Goal: Task Accomplishment & Management: Manage account settings

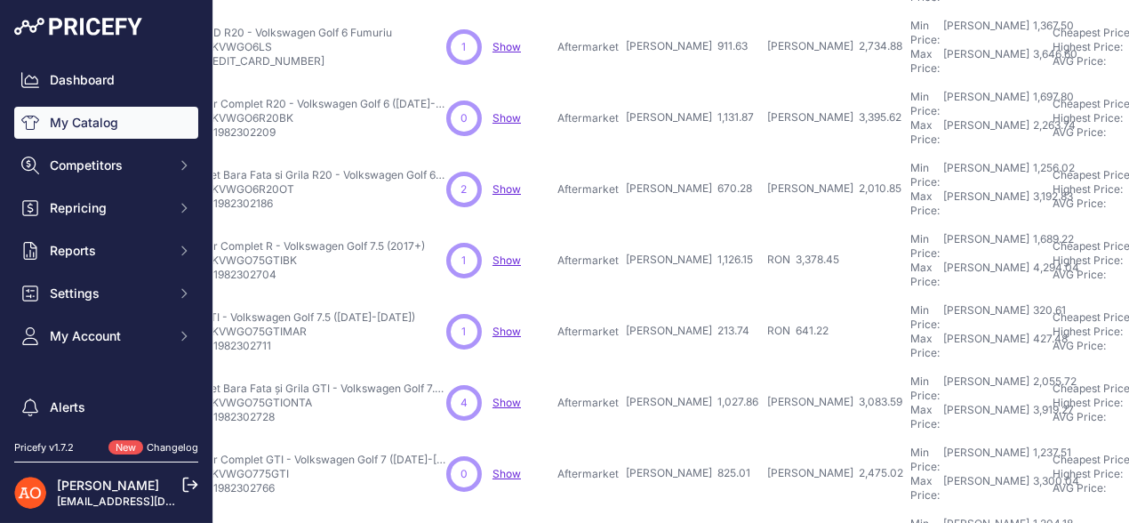
scroll to position [556, 0]
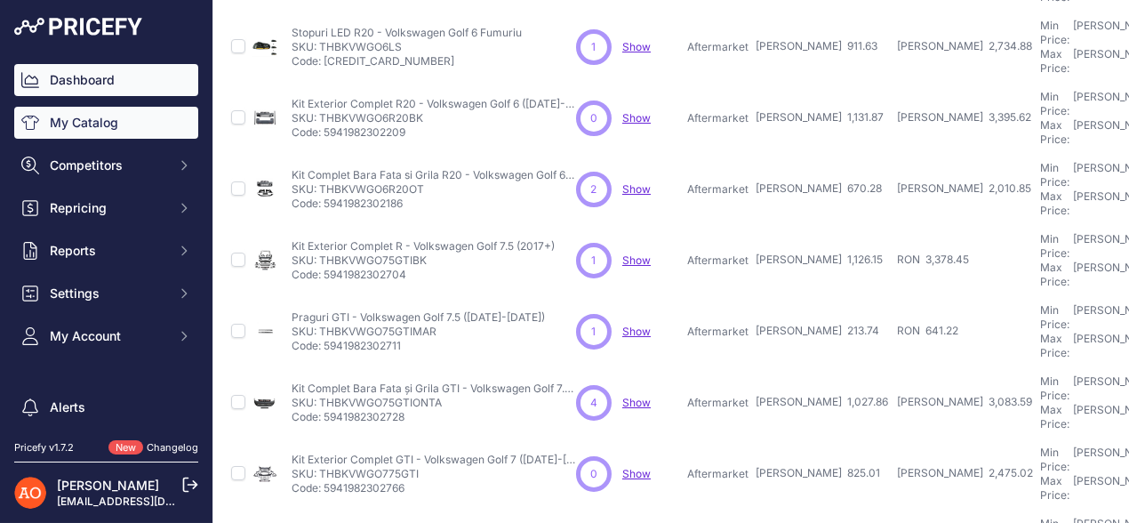
click at [67, 75] on link "Dashboard" at bounding box center [106, 80] width 184 height 32
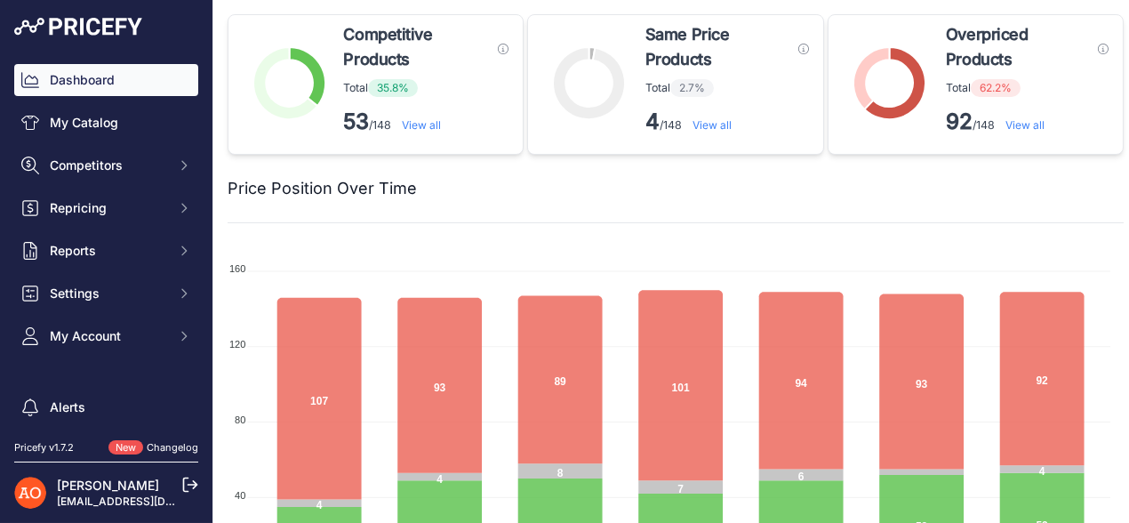
click at [1016, 119] on link "View all" at bounding box center [1025, 124] width 39 height 13
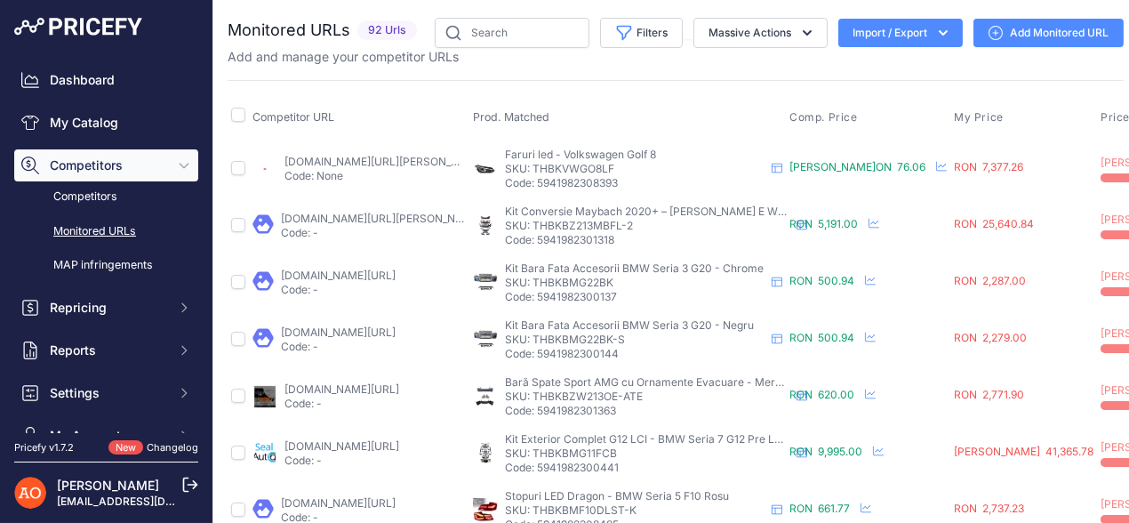
click at [329, 162] on link "dd-tuning.ro/tyuning-volkswagen-golf-8__tyuningovye-fary.html?prirule_jdsnikfkf…" at bounding box center [385, 161] width 201 height 13
click at [411, 215] on link "[DOMAIN_NAME][URL][PERSON_NAME]" at bounding box center [381, 218] width 201 height 13
click at [341, 274] on link "angeleye.ro/bara-fata-compatibil-cu-bmw-seria-3-g20-sedan-g21-touring-2018-2022…" at bounding box center [338, 275] width 115 height 13
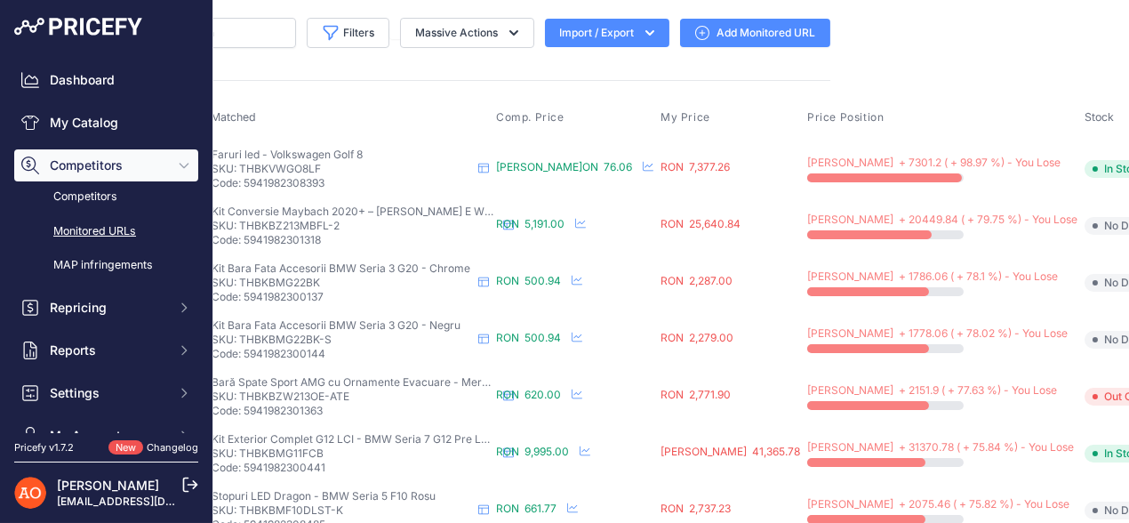
drag, startPoint x: 1112, startPoint y: 140, endPoint x: 1102, endPoint y: 153, distance: 16.4
drag, startPoint x: 1096, startPoint y: 162, endPoint x: 1082, endPoint y: 77, distance: 85.5
click at [1051, 36] on main "Close You are not connected to the internet." at bounding box center [675, 261] width 925 height 523
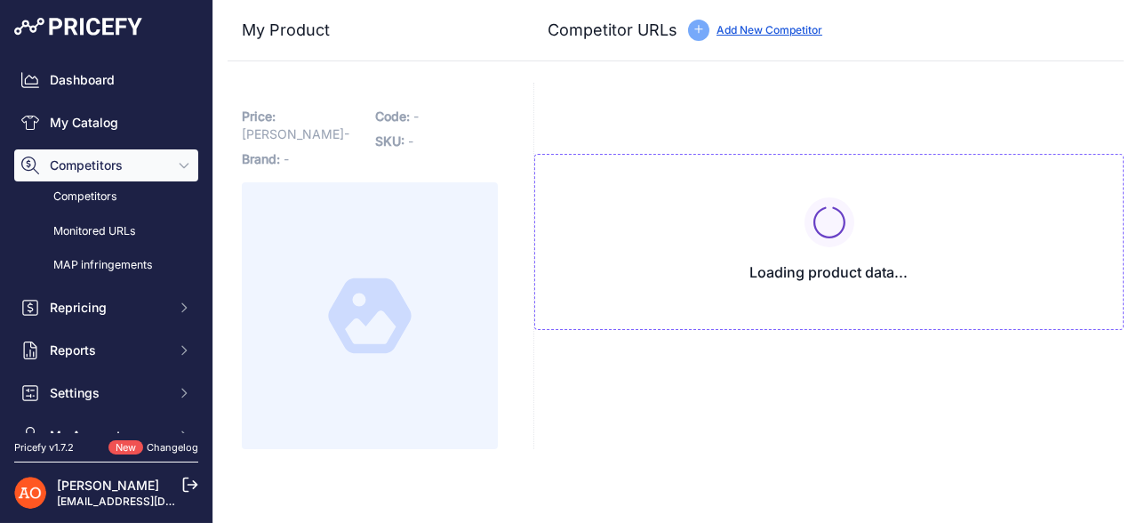
type input "[DOMAIN_NAME][URL][PERSON_NAME]"
type input "www.emag.ro/faruri-led-volkswagen-golf-8-thbkvwgo8lf/pd/DSWNG33BM/?prirule_jdsn…"
type input "google.ro/shopping/product/1207198931037368601?gl=ro&prds=scoring%3Ap&prirule_j…"
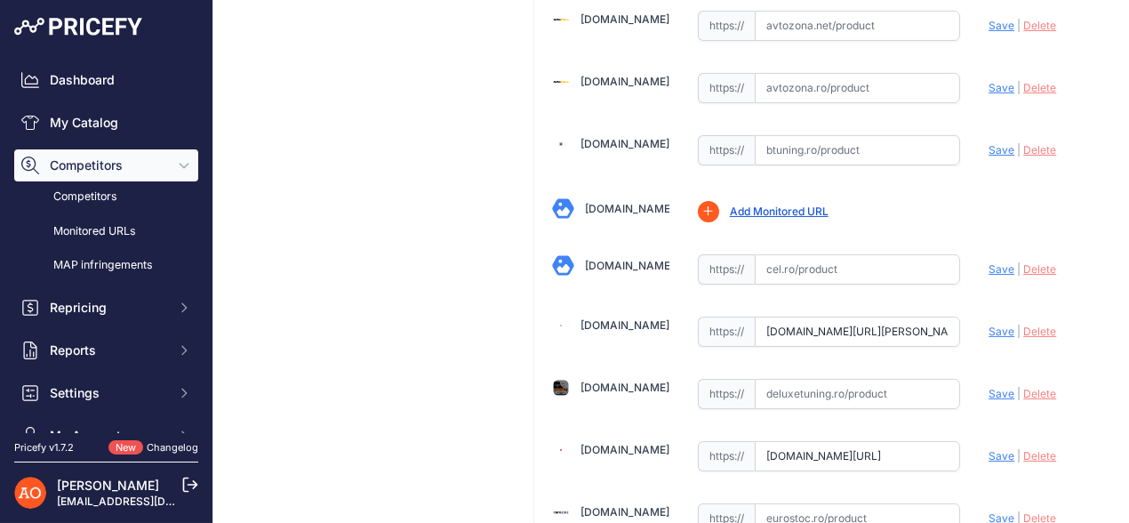
scroll to position [799, 0]
click at [1031, 325] on span "Delete" at bounding box center [1039, 331] width 33 height 13
paste input "https://dd-tuning.ro/volkswagen-golf-8-perednyaya-fara-led-pravaya-original-b-u…"
click at [989, 325] on span "Save" at bounding box center [1002, 331] width 26 height 13
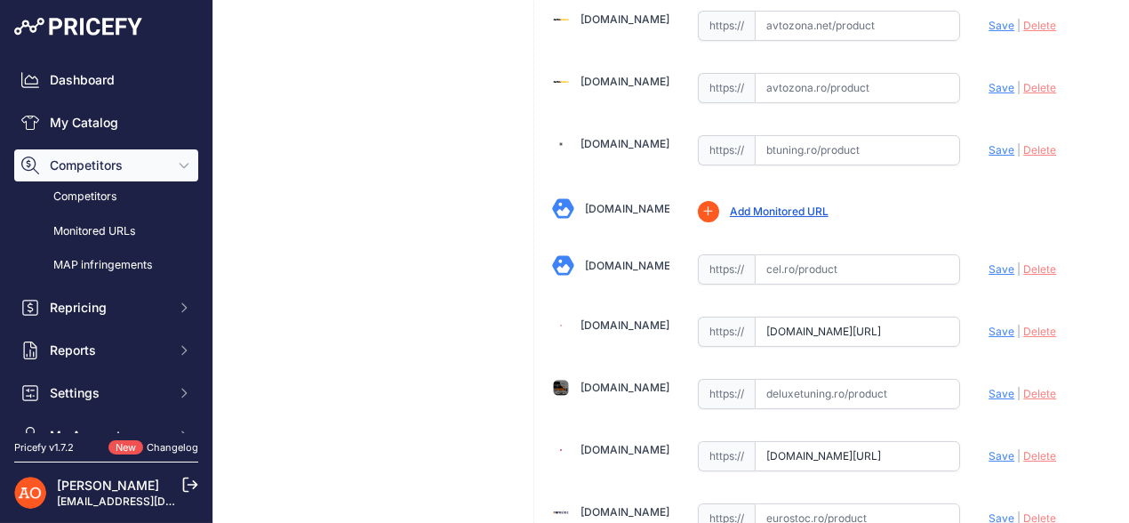
scroll to position [0, 0]
type input "https://dd-tuning.ro/volkswagen-golf-8-perednyaya-fara-led-pravaya-original-b-u…"
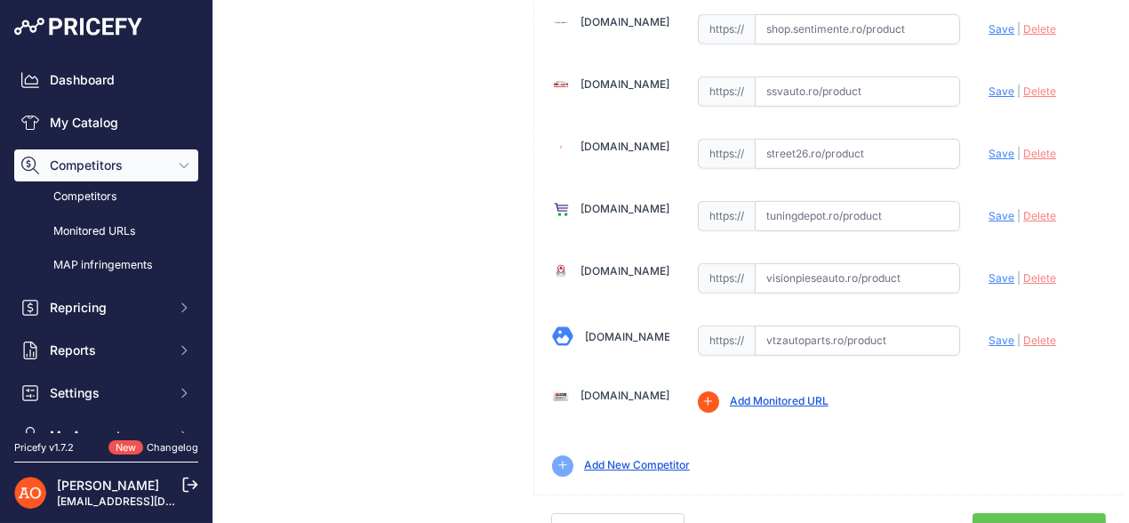
scroll to position [2179, 0]
click at [1007, 513] on link "Done" at bounding box center [1039, 530] width 133 height 34
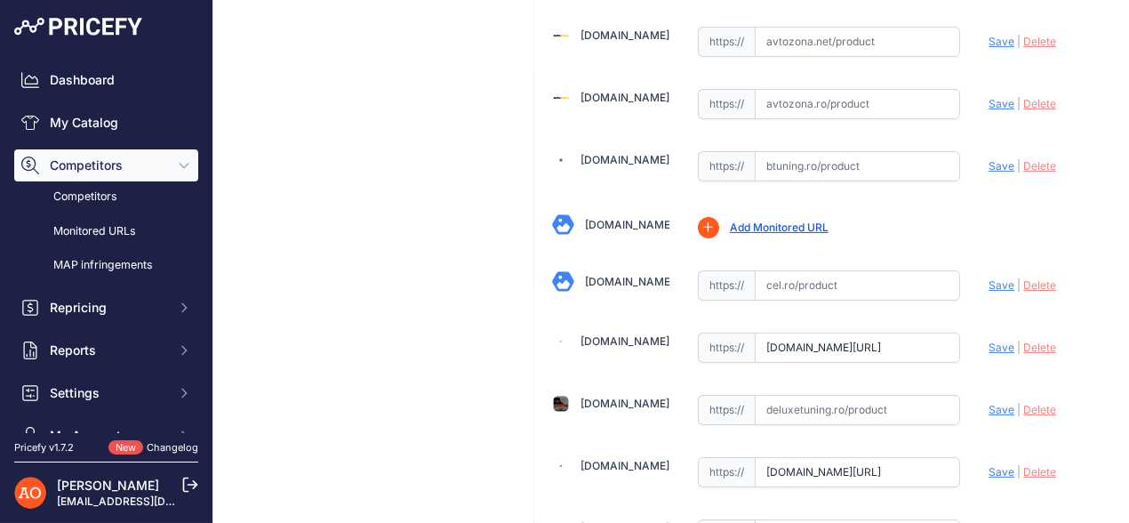
scroll to position [799, 0]
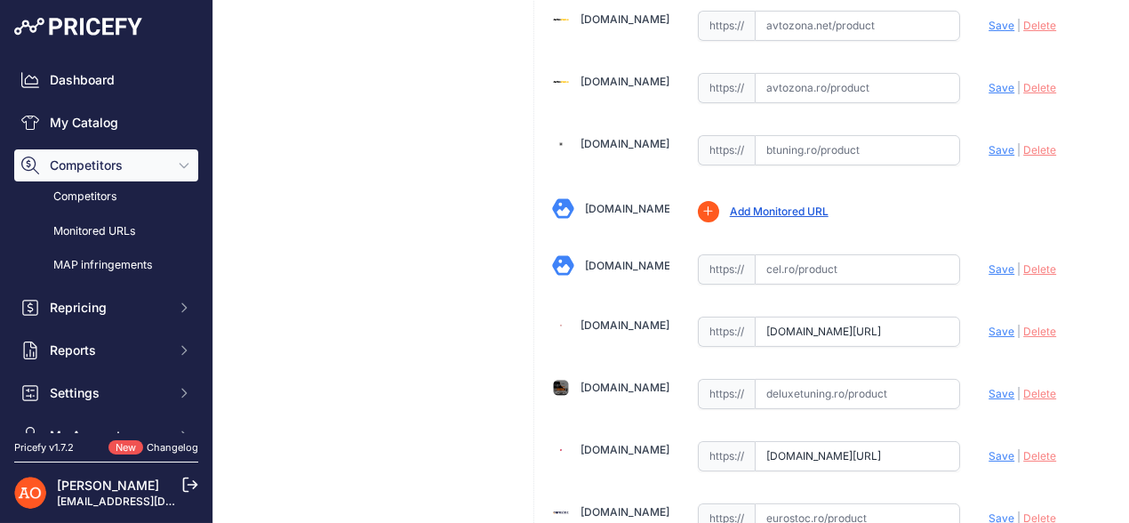
click at [1023, 325] on span "Delete" at bounding box center [1039, 331] width 33 height 13
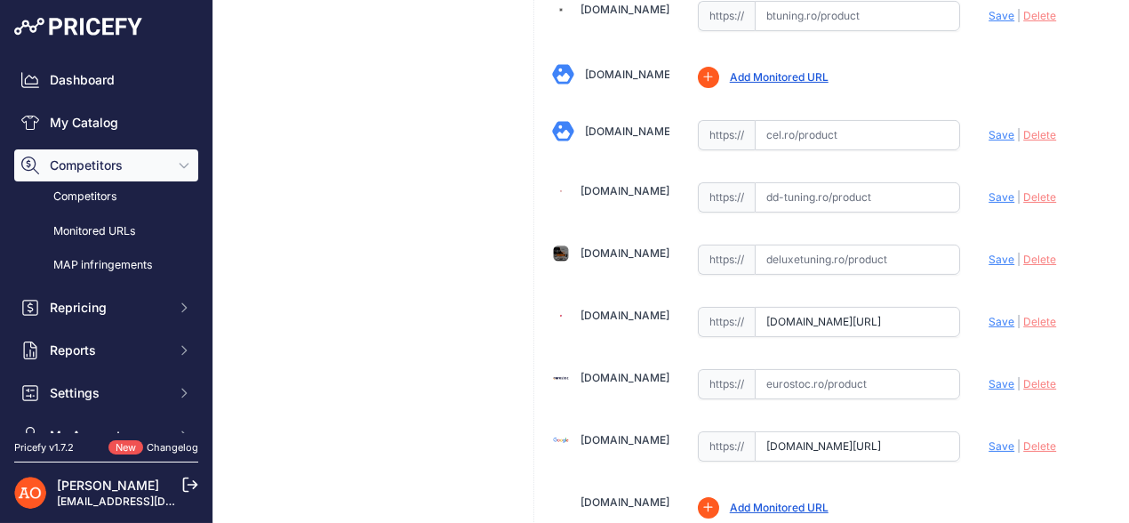
scroll to position [1067, 0]
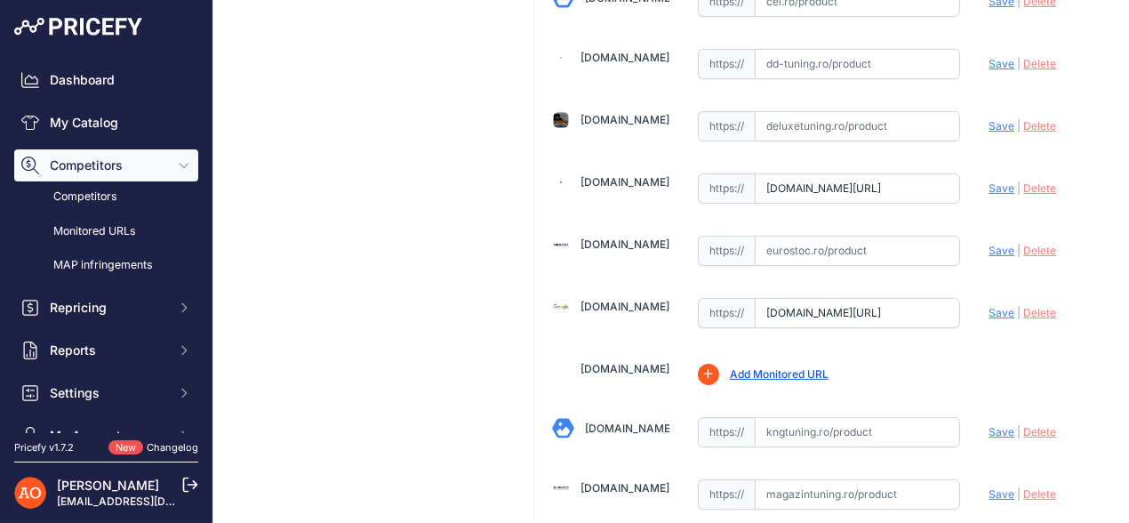
click at [1025, 181] on span "Delete" at bounding box center [1039, 187] width 33 height 13
click at [1034, 306] on span "Delete" at bounding box center [1039, 312] width 33 height 13
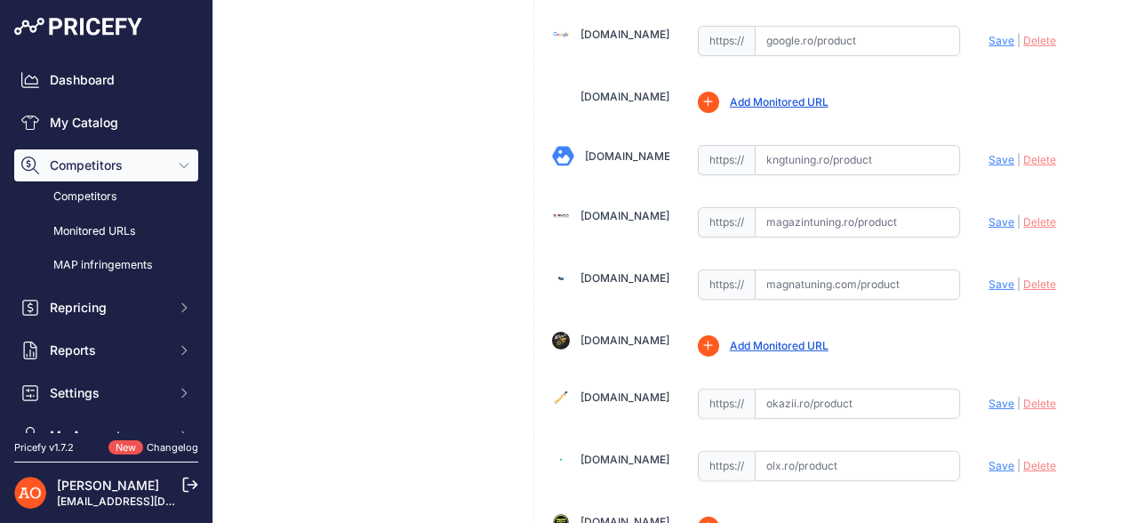
scroll to position [1250, 0]
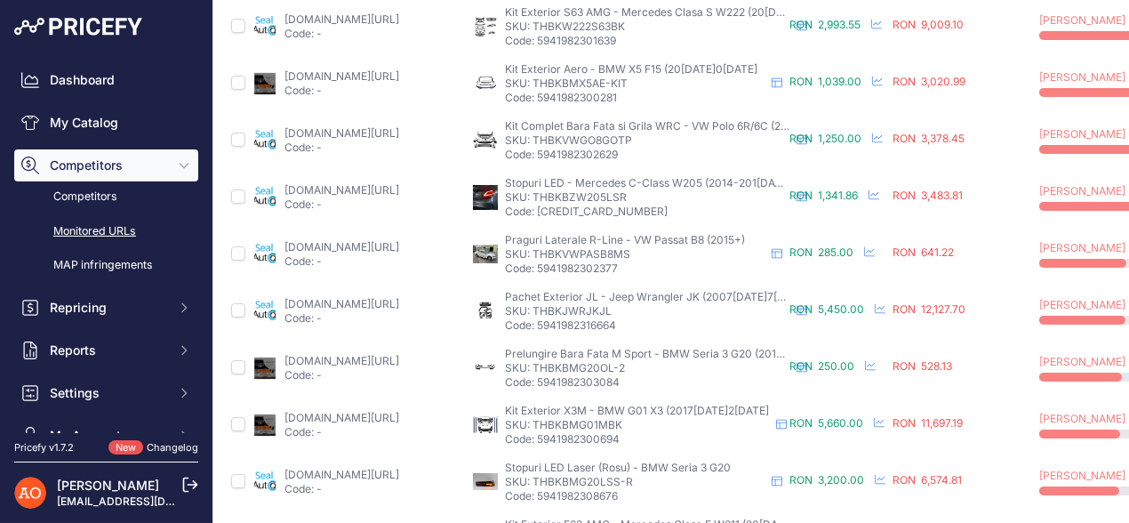
scroll to position [840, 0]
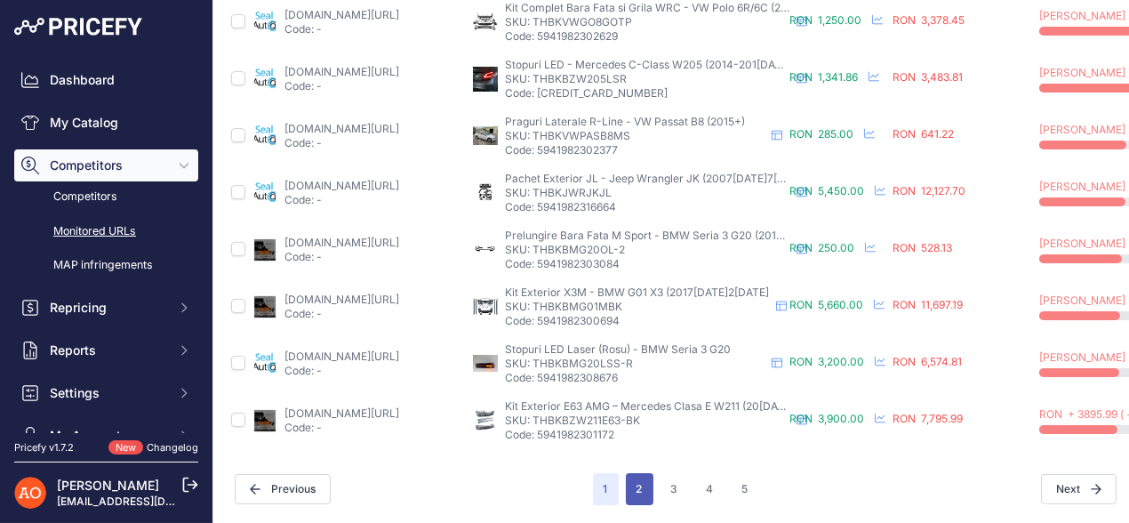
click at [637, 473] on button "2" at bounding box center [640, 489] width 28 height 32
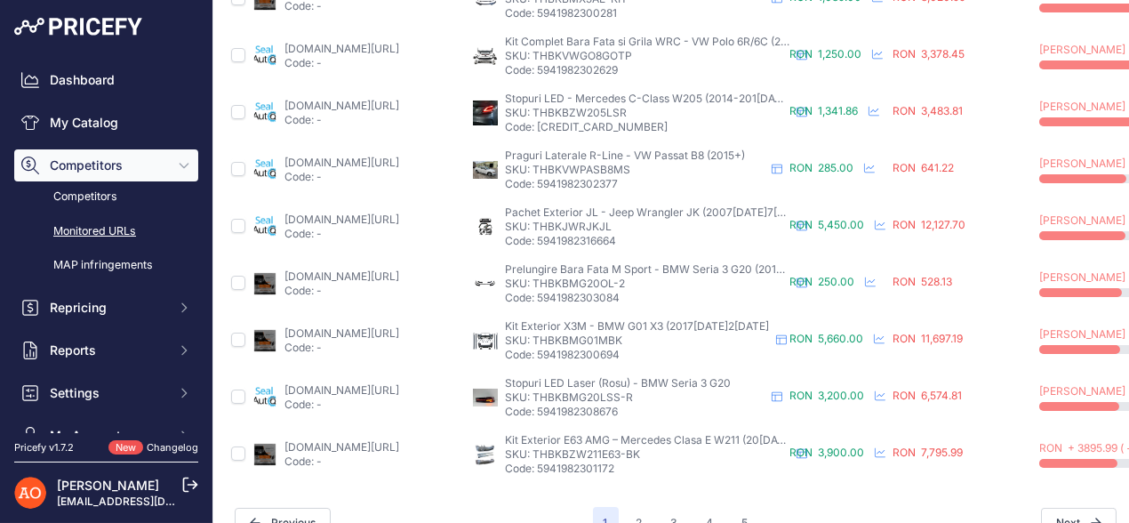
scroll to position [885, 0]
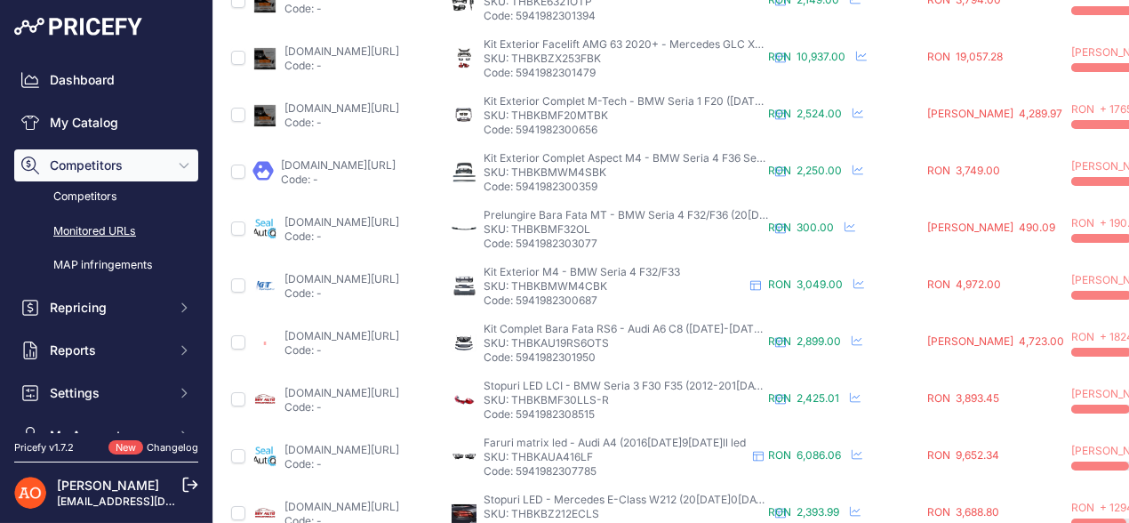
scroll to position [840, 0]
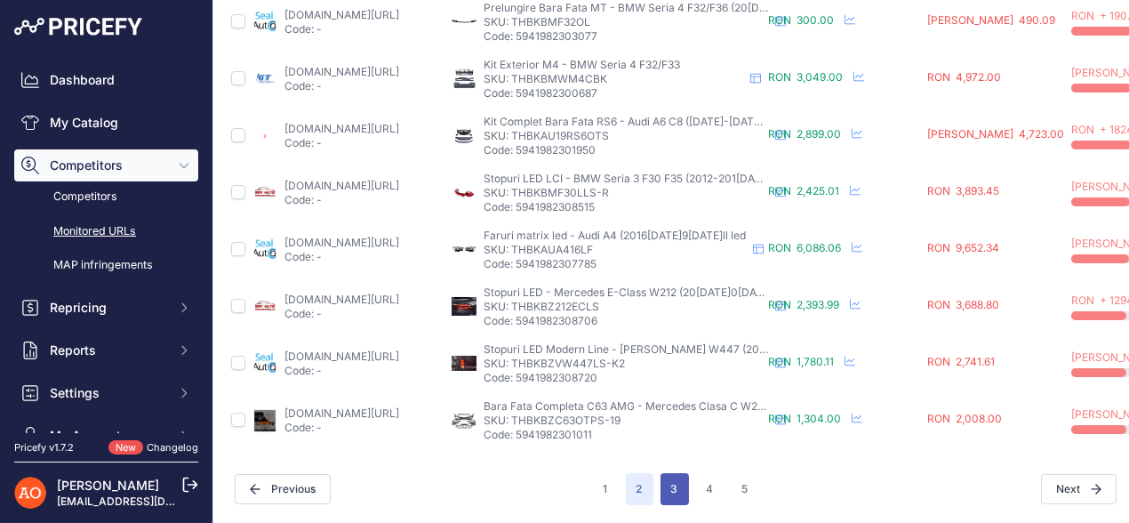
click at [661, 476] on button "3" at bounding box center [675, 489] width 28 height 32
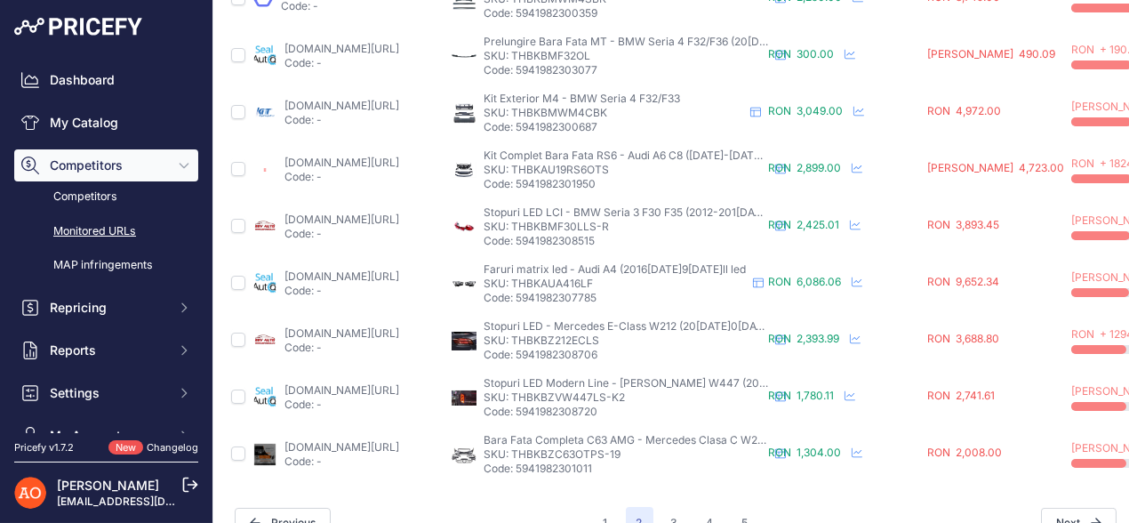
scroll to position [885, 0]
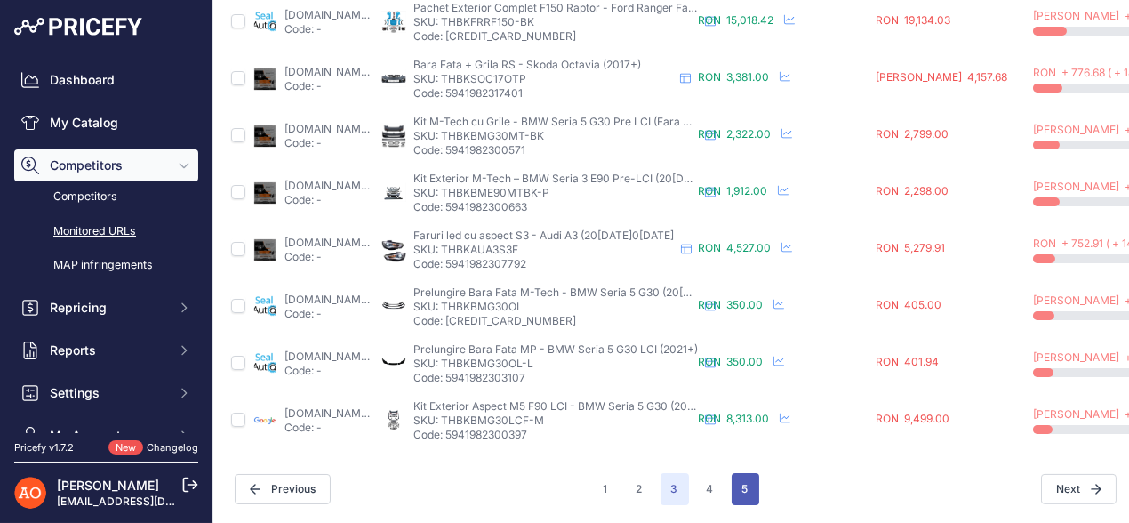
scroll to position [839, 0]
drag, startPoint x: 604, startPoint y: 468, endPoint x: 598, endPoint y: 459, distance: 10.4
click at [603, 473] on button "1" at bounding box center [606, 489] width 26 height 32
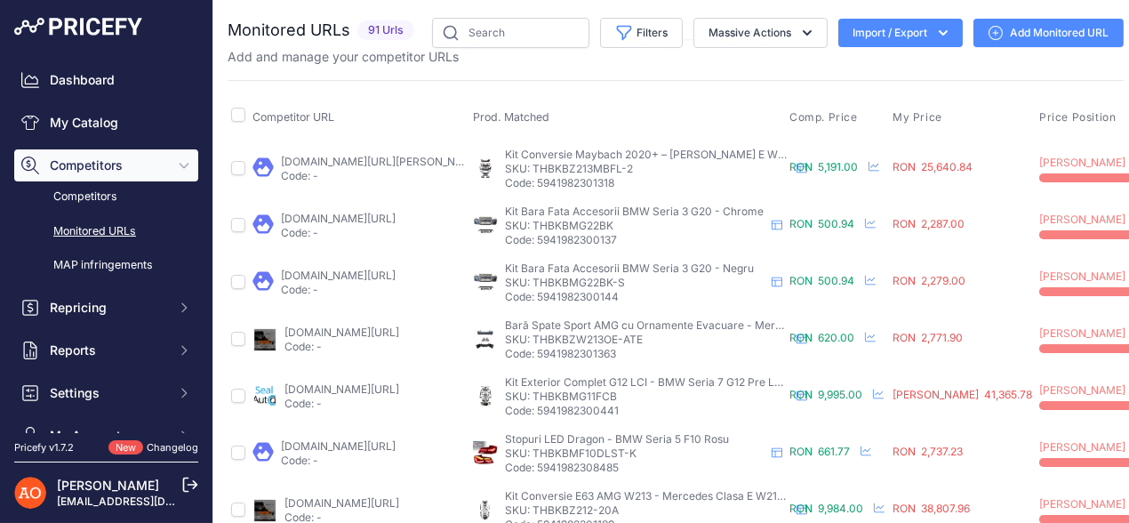
scroll to position [88, 0]
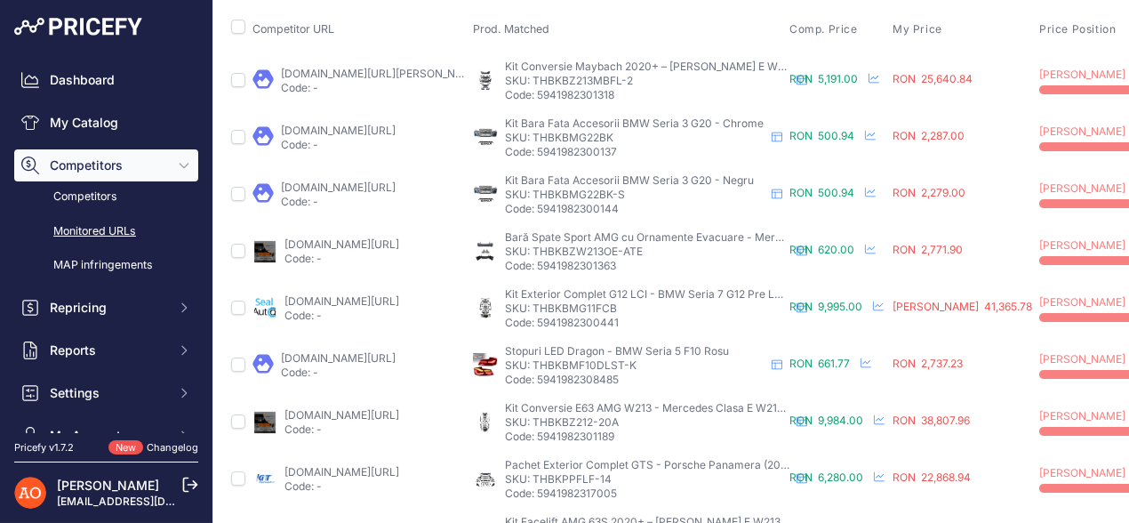
click at [382, 298] on link "sealauto.ro/produs/pachet-exterior-bmw-seria-7-g11-g12-2015-m-design/?prirule_j…" at bounding box center [342, 300] width 115 height 13
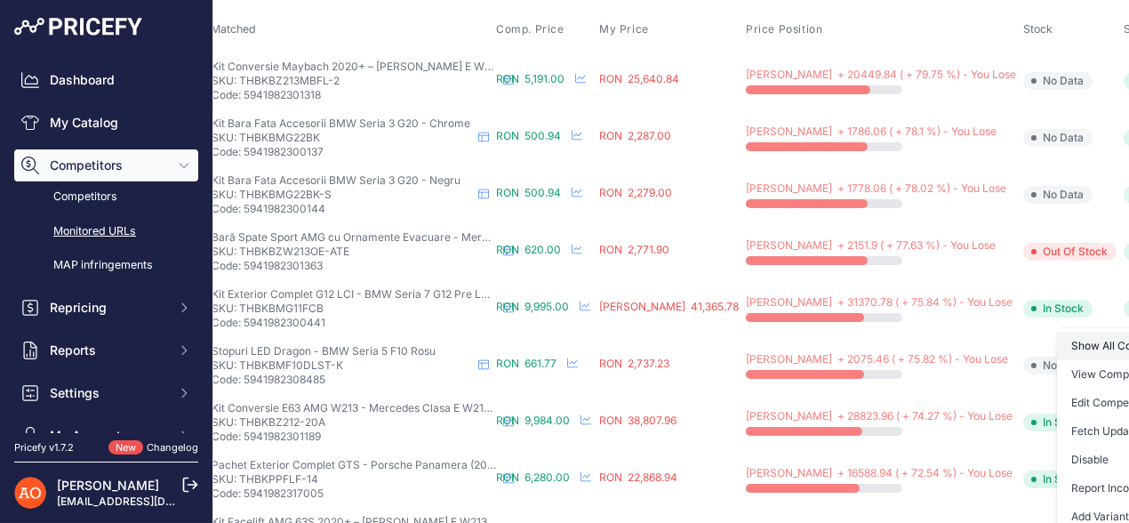
click at [1057, 340] on link "Show All Competitors URLs" at bounding box center [1147, 346] width 181 height 28
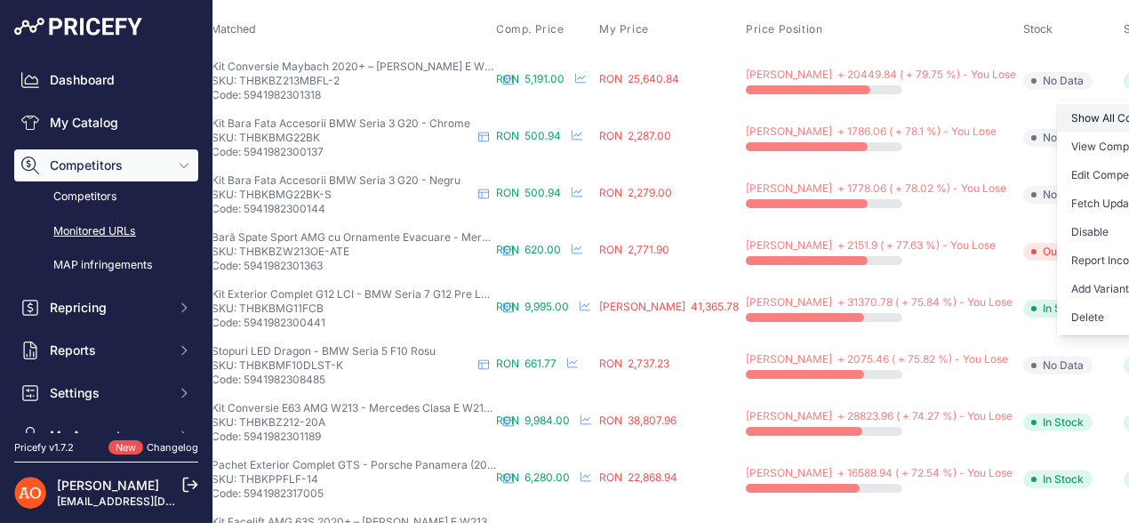
click at [1057, 114] on link "Show All Competitors URLs" at bounding box center [1147, 118] width 181 height 28
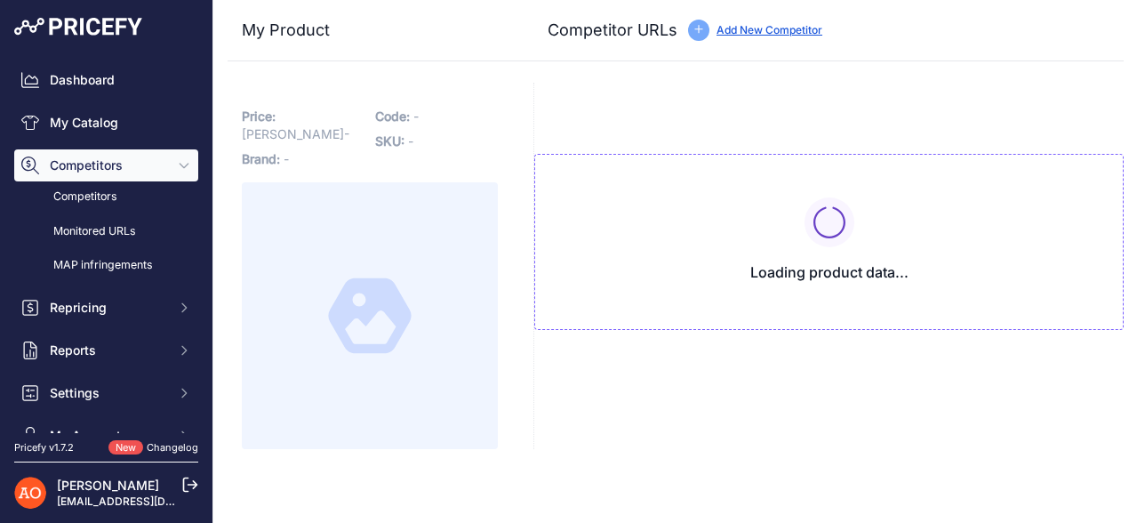
type input "angeleye.ro/pachet-exterior-complet-compatibil-cu-seria-7-g12-lci-2019-2022-m-t…"
type input "www.angelsauto.ro/produs/pachet-exterior-compatibil-cu-bmw-g12-seria-7-2015-02-…"
type input "autosema.ro/produs/pachet-exterior-bmw-seria-7-g12-2015-2019-m-technik-design/?…"
type input "autotuningeurope.com/products/body-kit-suitable-for-bmw-7-series-g12-2015-02201…"
type input "www.deluxetuning.ro/cumpara/pachet-exterior-compatibil-cu-bmw-g12-seria-7-2015-…"
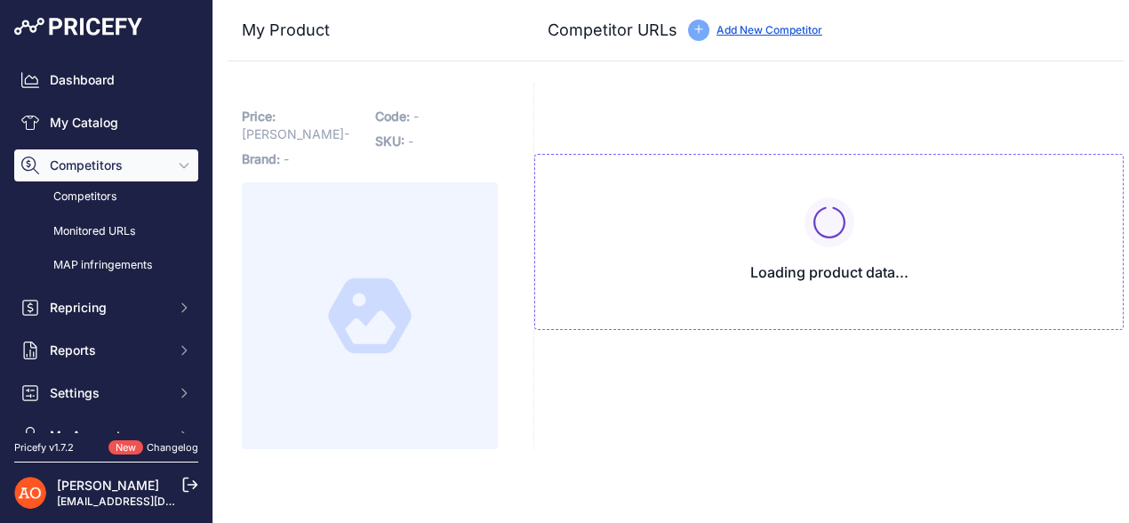
type input "www.olx.ro/d/oferta/pachet-exterior-complet-bmw-g12-seria-7-2015-2019-conversie…"
type input "[DOMAIN_NAME][URL]"
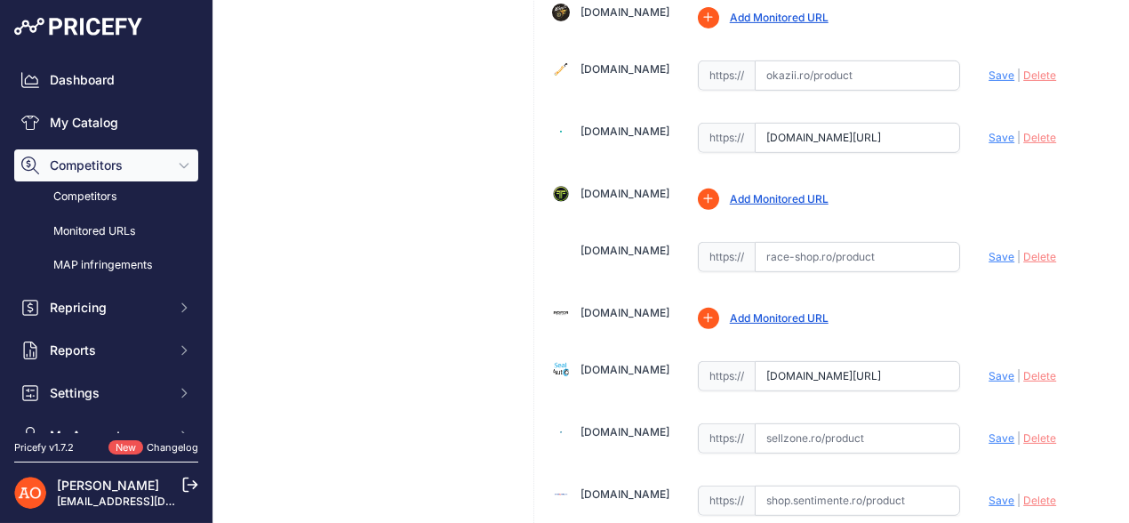
scroll to position [1690, 0]
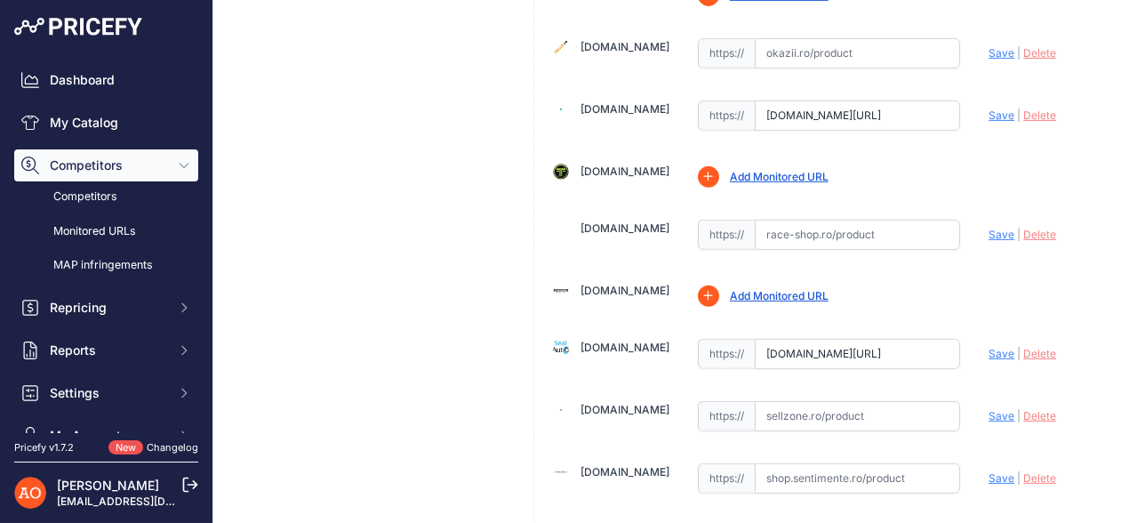
click at [1025, 347] on span "Delete" at bounding box center [1039, 353] width 33 height 13
click at [829, 339] on input "text" at bounding box center [858, 354] width 206 height 30
paste input "https://sealauto.ro/produs/pachet-exterior-complet-bmw-g12-seria-7-2015-2019-co…"
click at [994, 347] on span "Save" at bounding box center [1002, 353] width 26 height 13
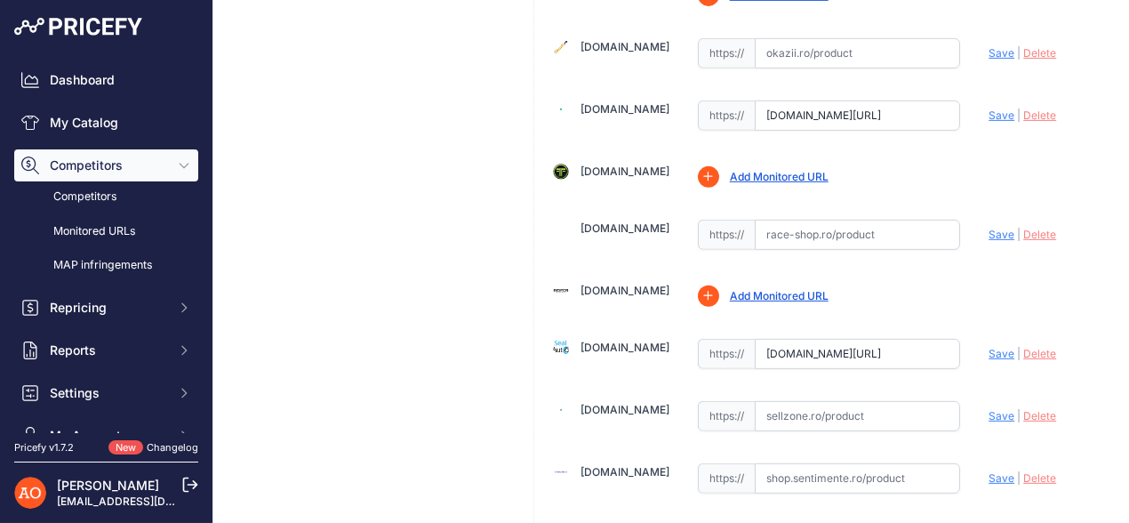
scroll to position [0, 0]
type input "https://sealauto.ro/produs/pachet-exterior-complet-bmw-g12-seria-7-2015-2019-co…"
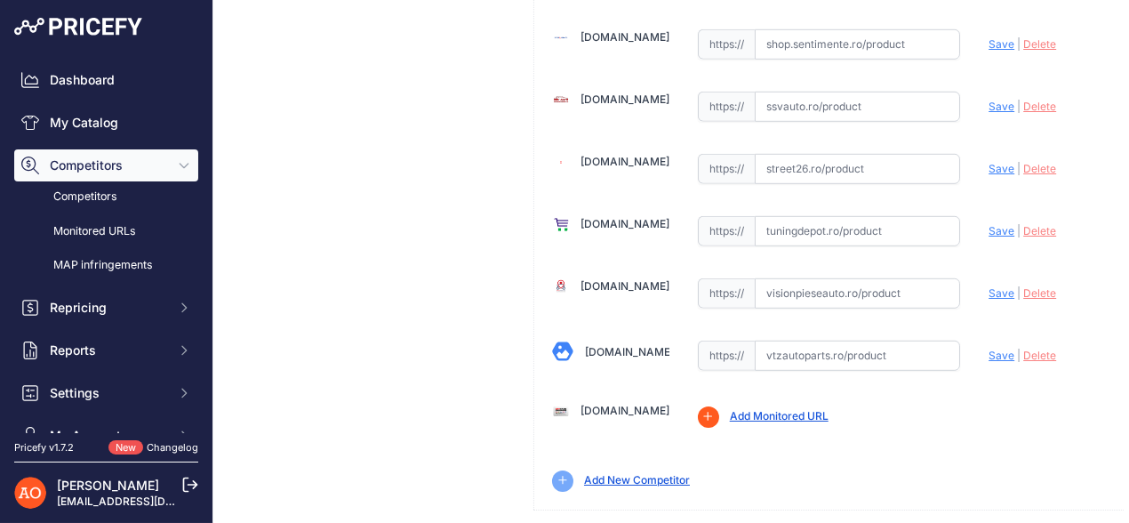
scroll to position [2179, 0]
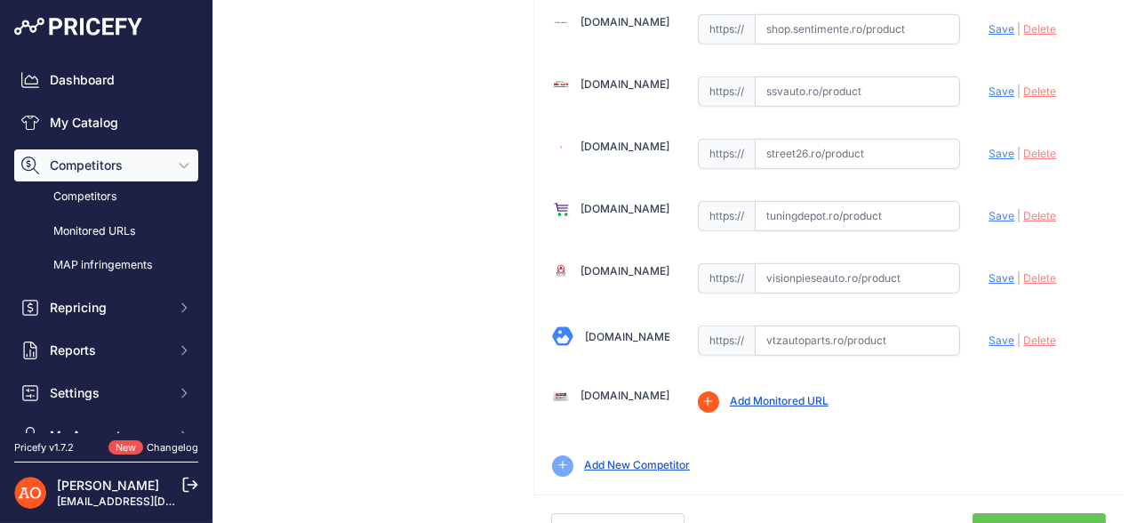
click at [1022, 513] on link "Done" at bounding box center [1039, 530] width 133 height 34
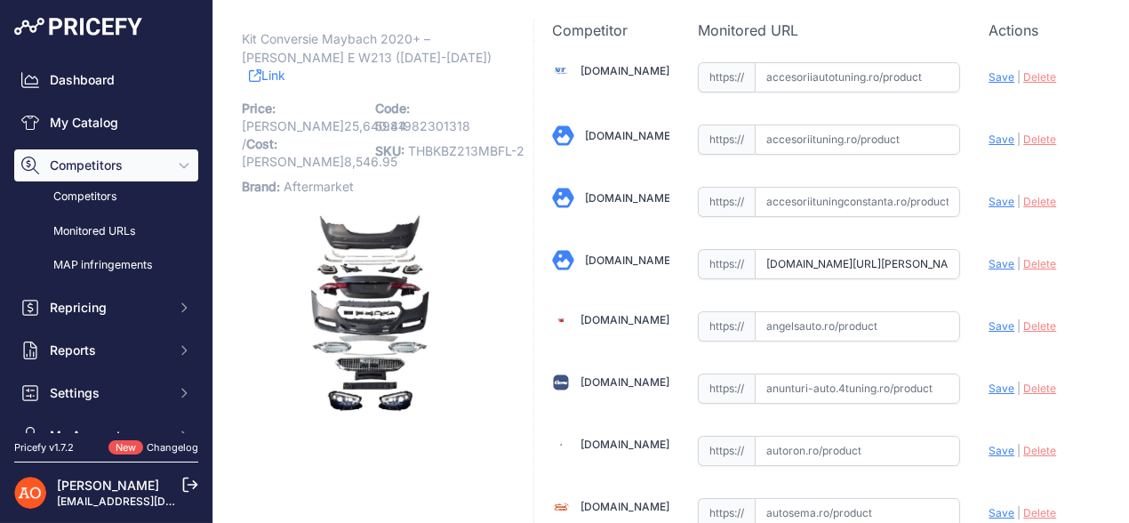
scroll to position [88, 0]
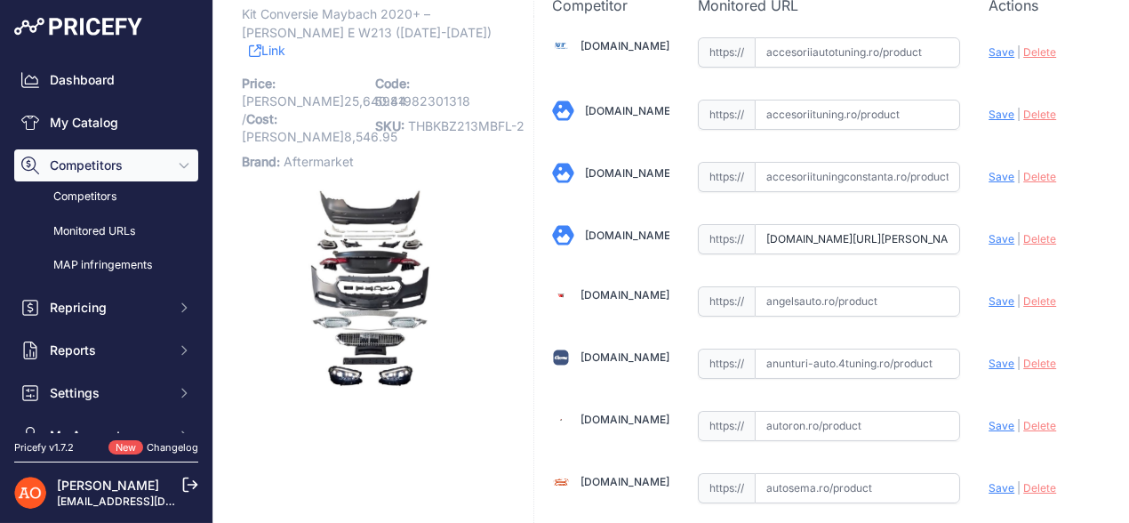
drag, startPoint x: 1023, startPoint y: 240, endPoint x: 937, endPoint y: 229, distance: 86.0
click at [1023, 240] on span "Delete" at bounding box center [1039, 238] width 33 height 13
click at [850, 233] on input "text" at bounding box center [858, 239] width 206 height 30
paste input "[URL][DOMAIN_NAME]"
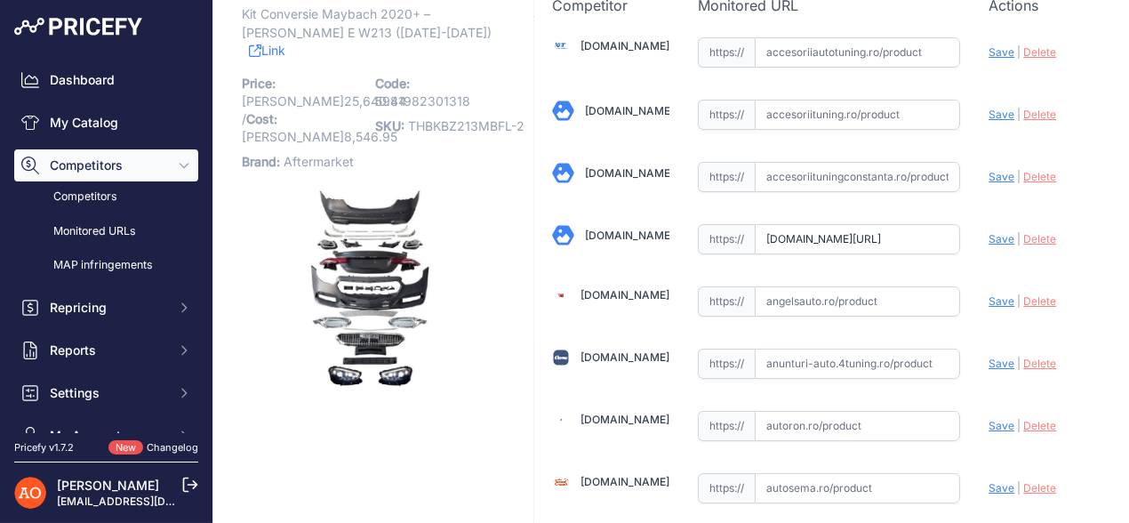
click at [991, 237] on span "Save" at bounding box center [1002, 238] width 26 height 13
type input "[URL][DOMAIN_NAME]"
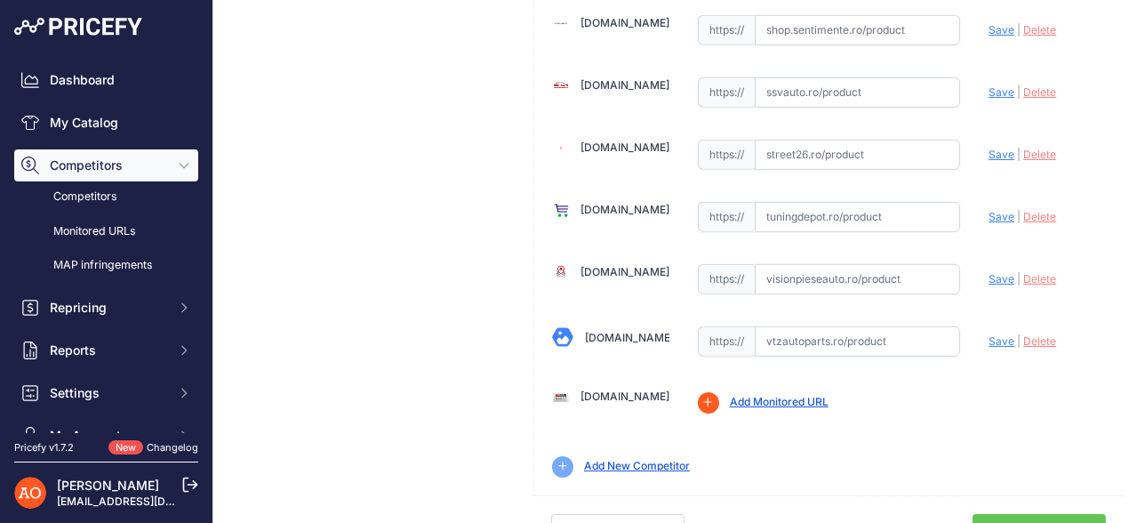
scroll to position [2179, 0]
click at [1046, 513] on link "Done" at bounding box center [1039, 530] width 133 height 34
